Goal: Find specific page/section: Find specific page/section

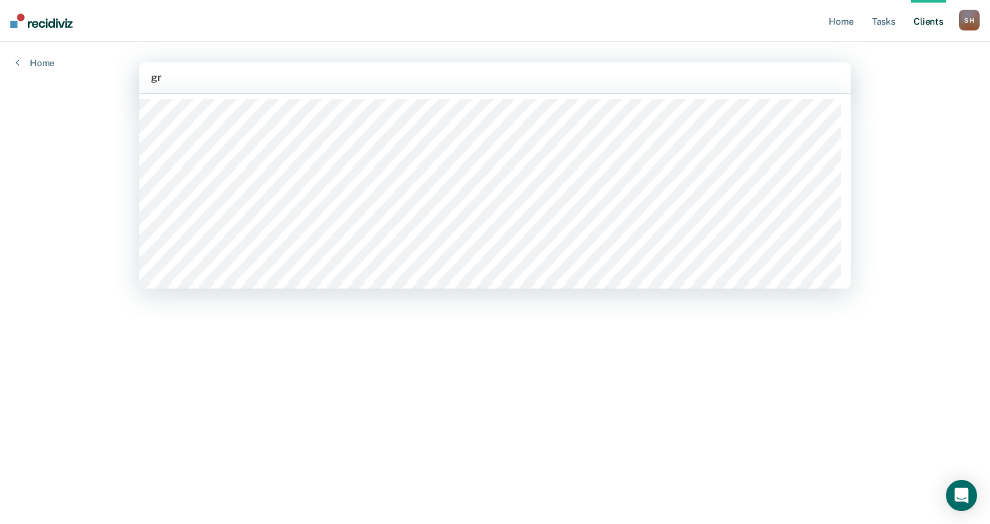
type input "gra"
type input "pol"
type input "[PERSON_NAME]"
type input "t"
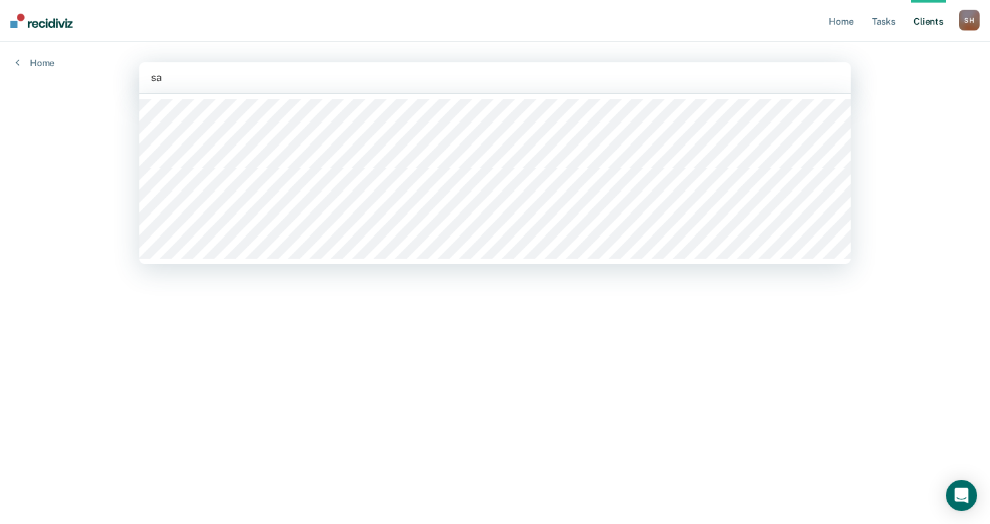
type input "s"
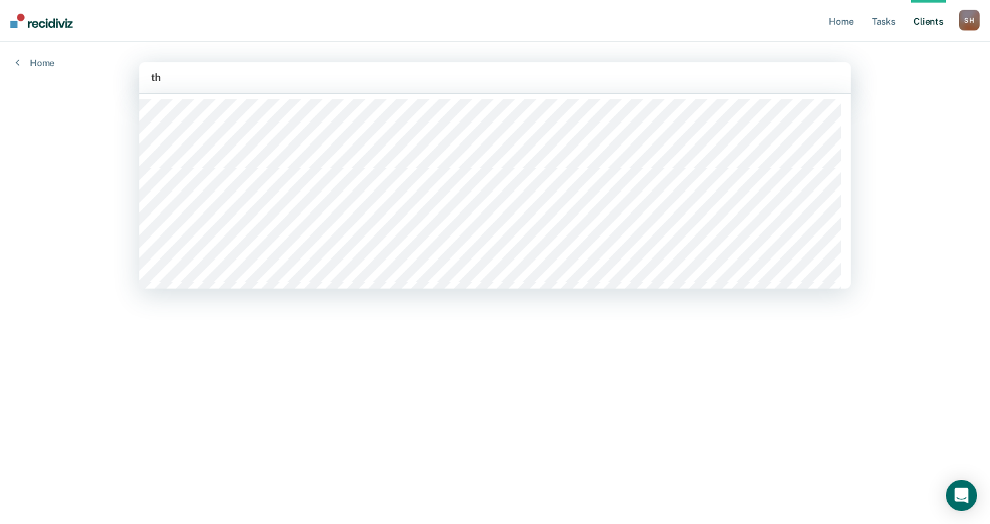
type input "t"
type input "s"
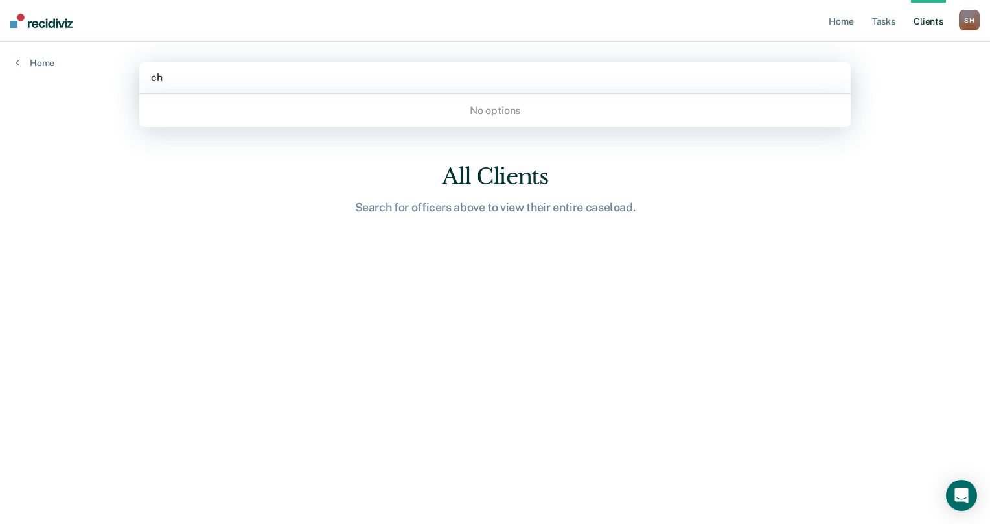
type input "c"
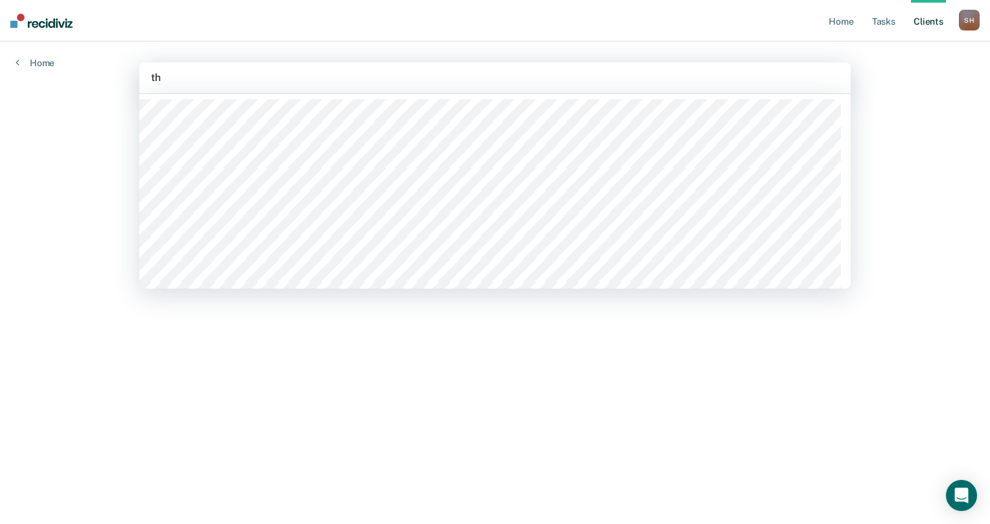
type input "t"
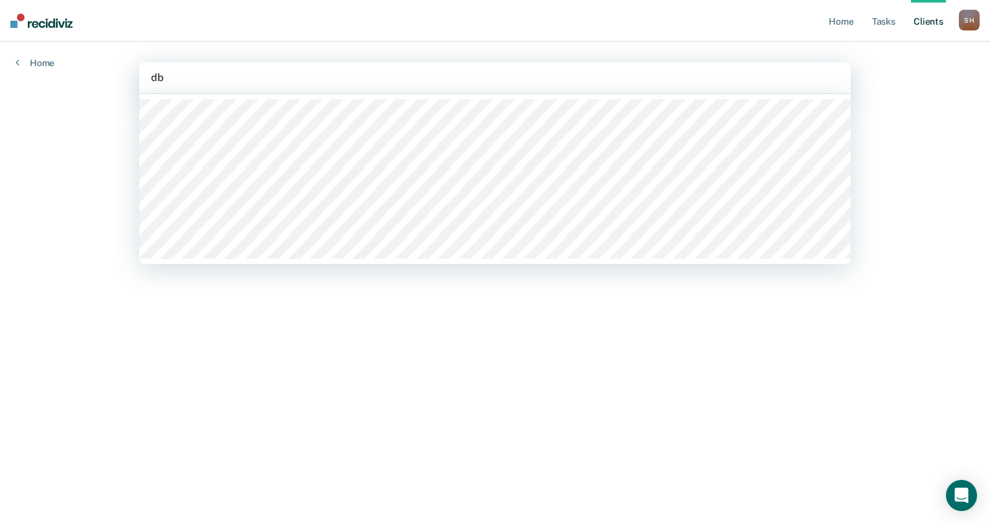
type input "d"
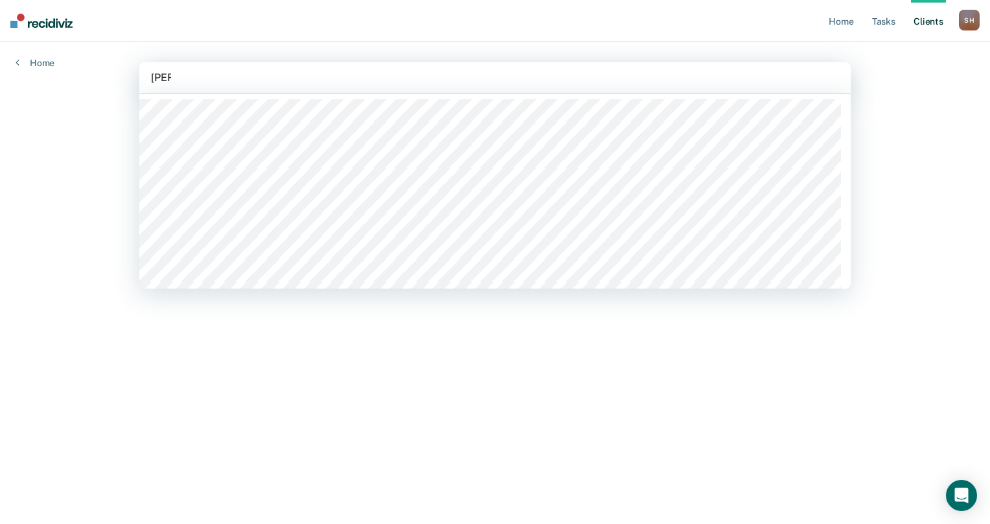
type input "dand"
type input "a"
type input "[PERSON_NAME]"
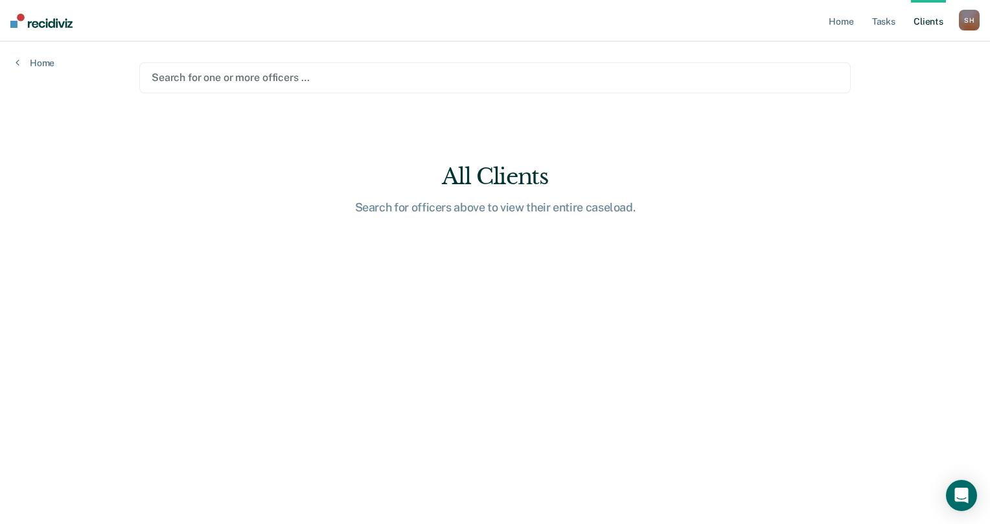
click at [189, 76] on div at bounding box center [495, 77] width 687 height 15
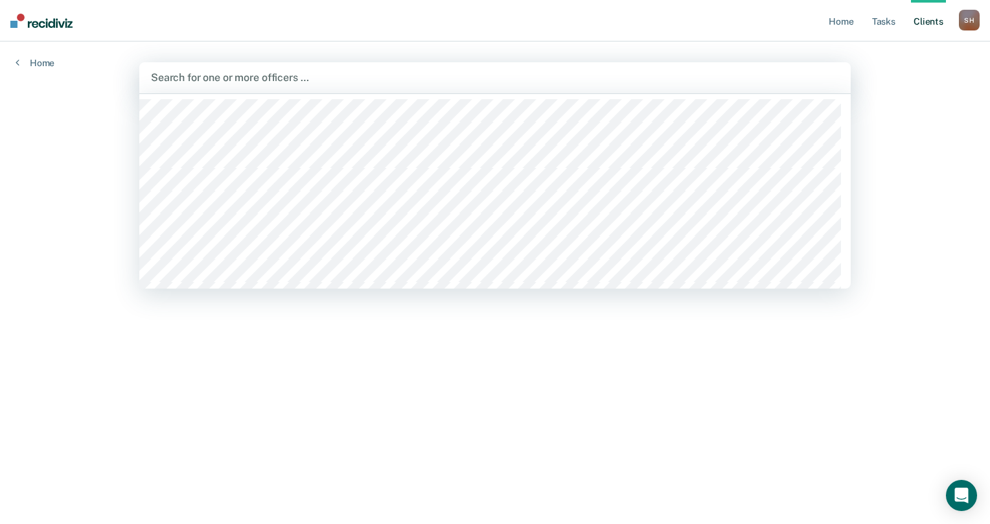
click at [166, 79] on div at bounding box center [495, 77] width 688 height 15
click at [166, 75] on div at bounding box center [495, 77] width 688 height 15
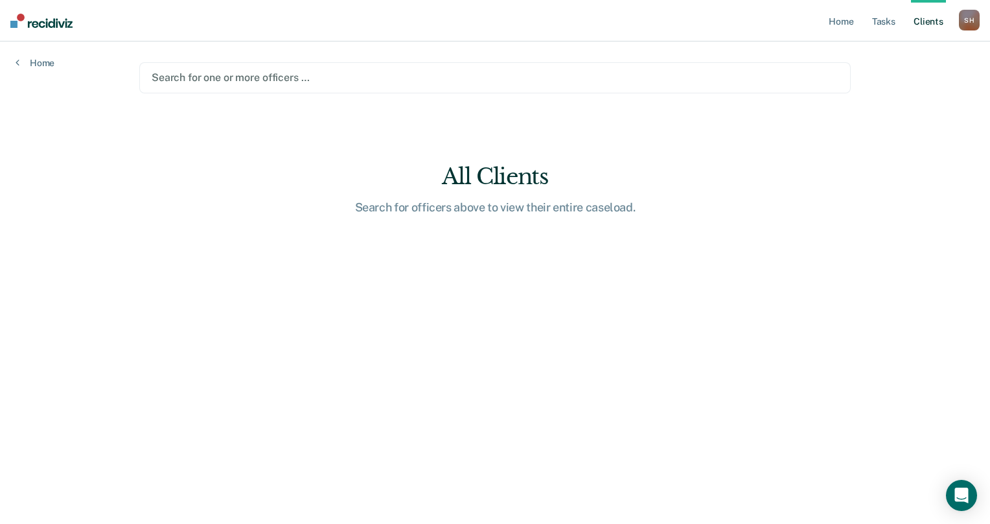
click at [156, 77] on div at bounding box center [495, 77] width 687 height 15
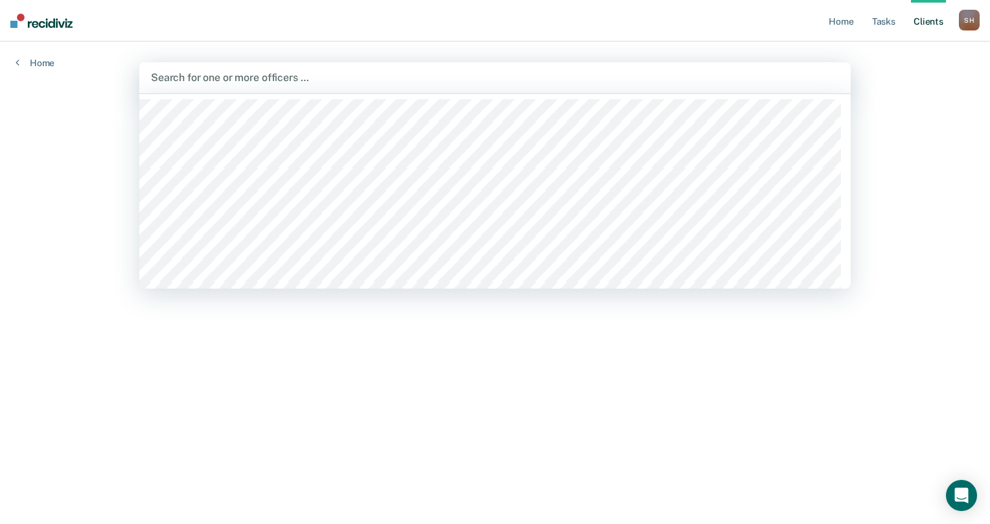
click at [159, 75] on div at bounding box center [495, 77] width 688 height 15
click at [154, 75] on div at bounding box center [495, 77] width 688 height 15
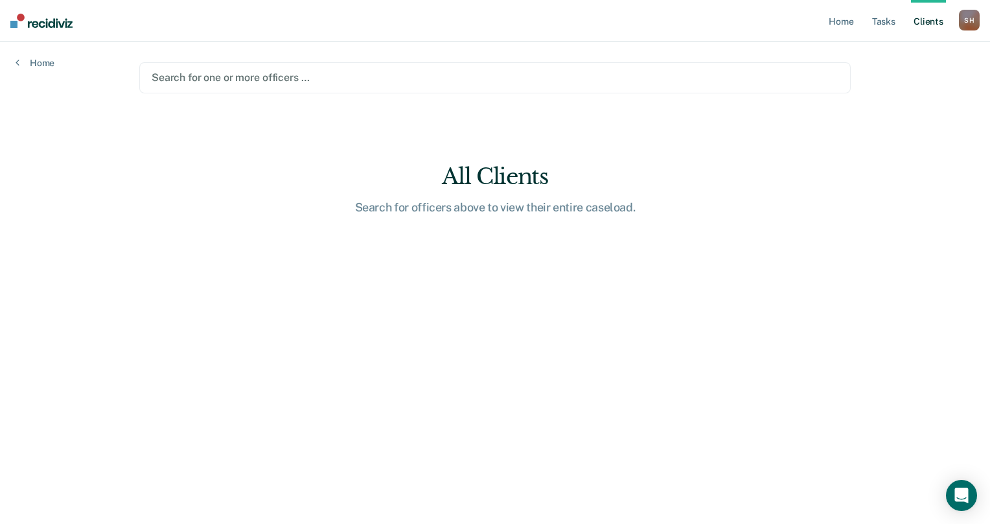
click at [158, 79] on div at bounding box center [495, 77] width 687 height 15
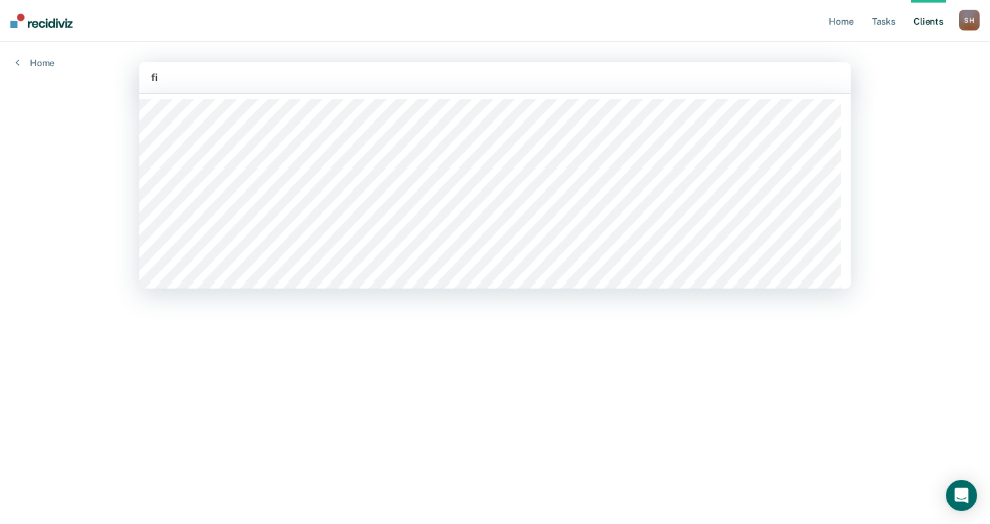
type input "fie"
type input "howa"
click at [161, 76] on div at bounding box center [495, 77] width 688 height 15
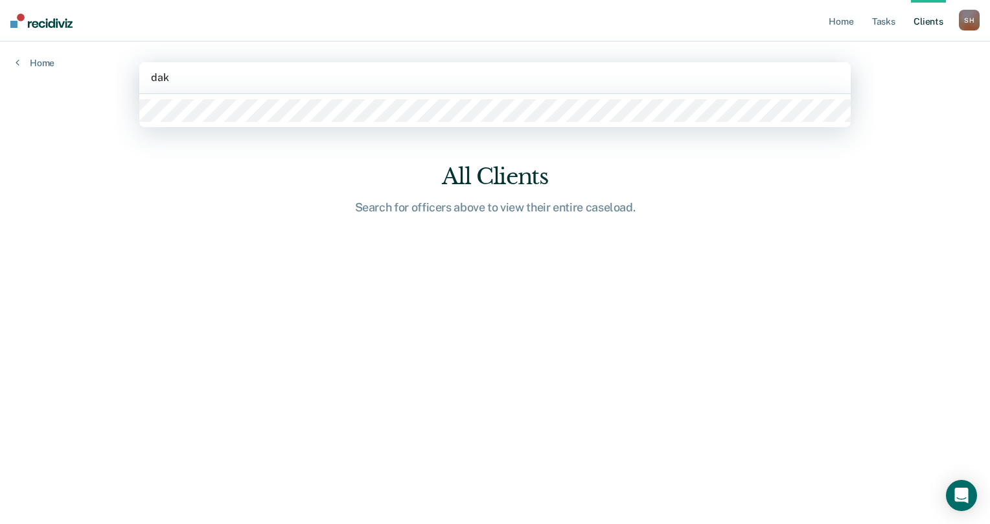
type input "dako"
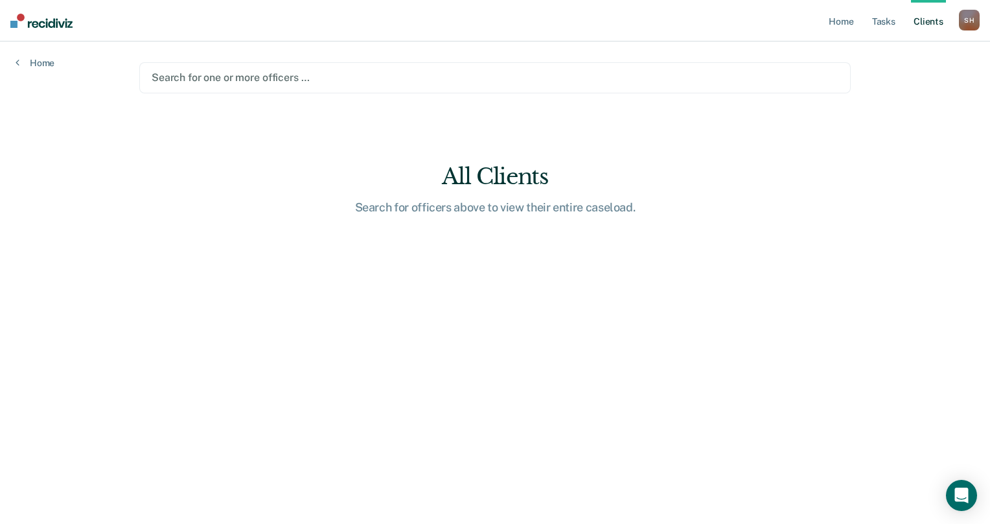
click at [191, 75] on div at bounding box center [495, 77] width 687 height 15
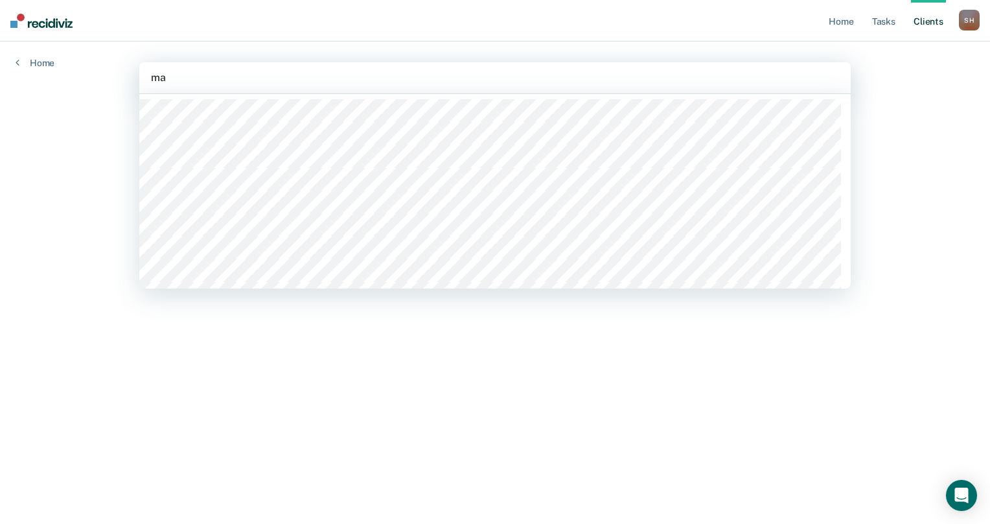
type input "may"
click at [215, 73] on div at bounding box center [495, 77] width 688 height 15
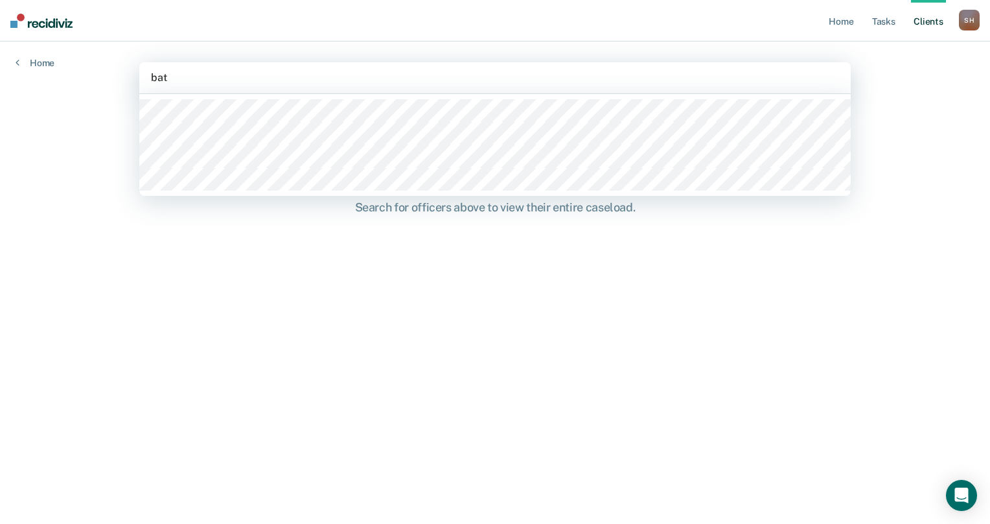
type input "batt"
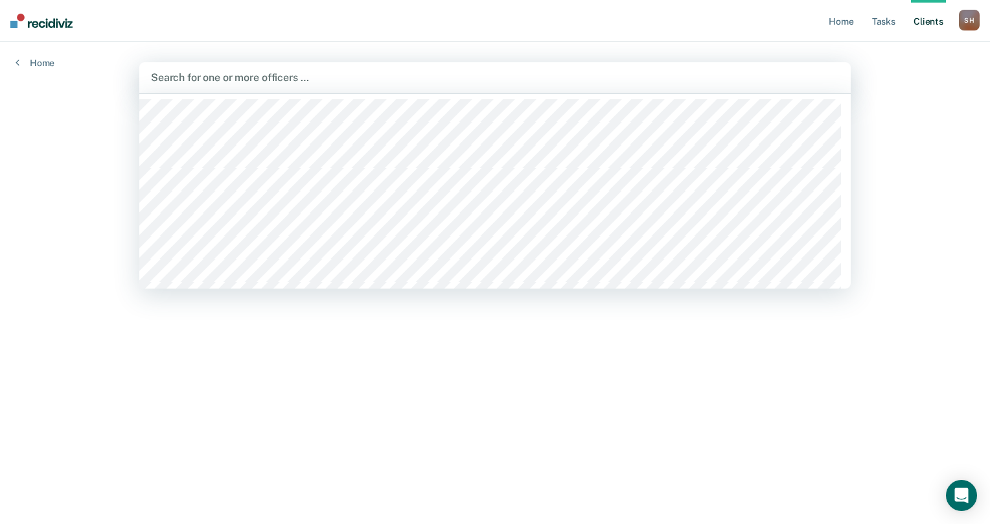
click at [194, 78] on div at bounding box center [495, 77] width 688 height 15
type input "[PERSON_NAME]"
click at [187, 76] on div at bounding box center [495, 77] width 688 height 15
click at [218, 86] on div "Search for one or more officers …" at bounding box center [495, 77] width 691 height 17
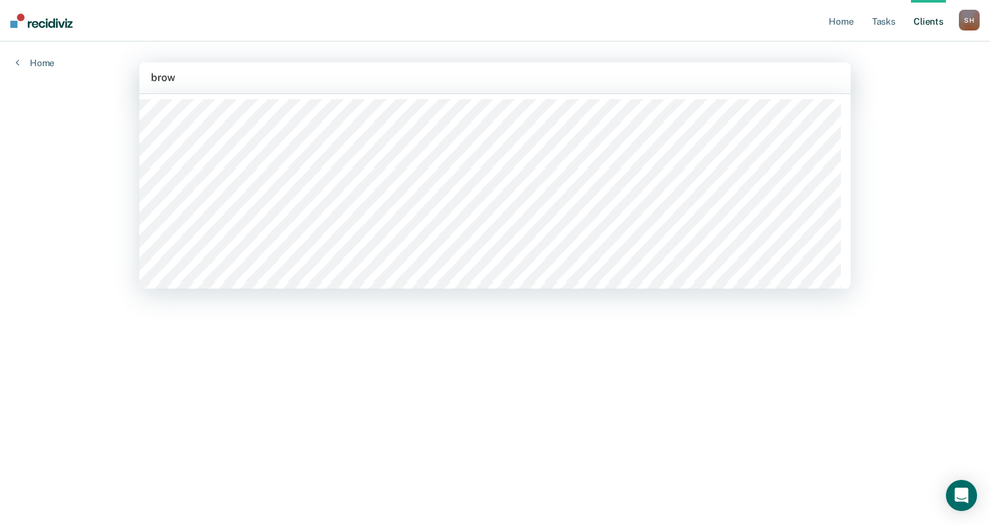
type input "brown"
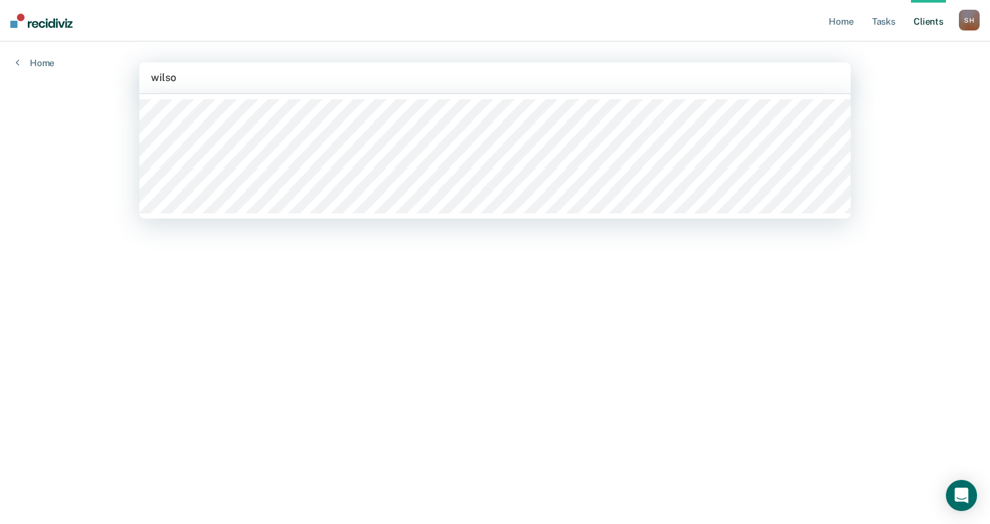
type input "[PERSON_NAME]"
